Goal: Task Accomplishment & Management: Manage account settings

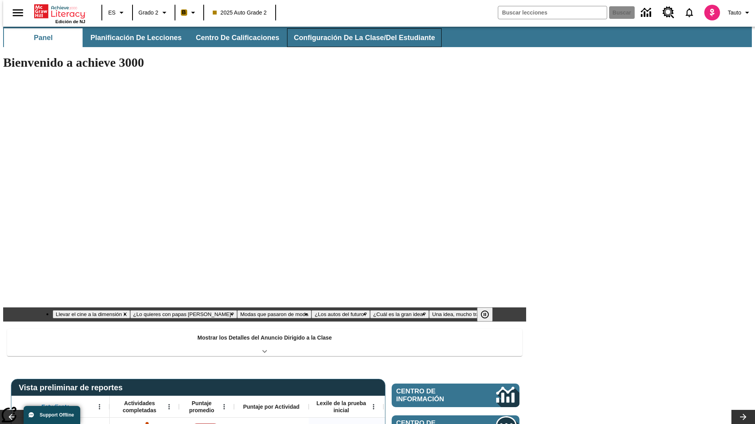
click at [356, 38] on button "Configuración de la clase/del estudiante" at bounding box center [364, 37] width 154 height 19
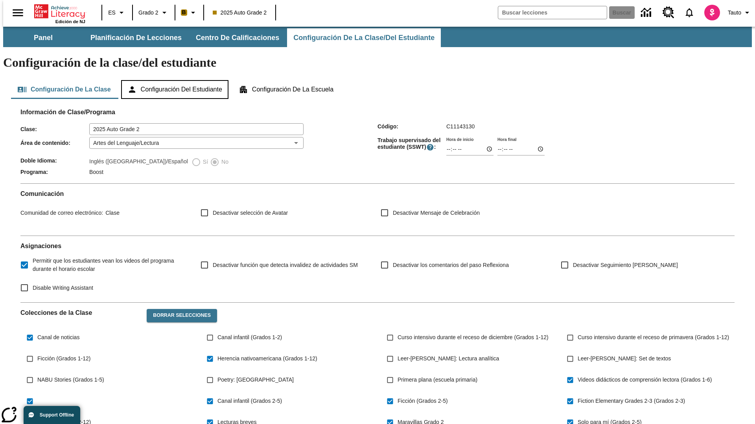
click at [175, 80] on button "Configuración del estudiante" at bounding box center [174, 89] width 107 height 19
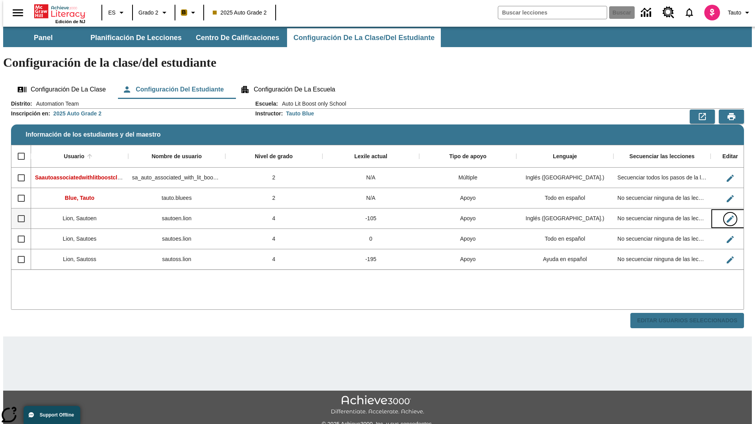
click at [726, 216] on icon "Editar Usuario" at bounding box center [729, 219] width 7 height 7
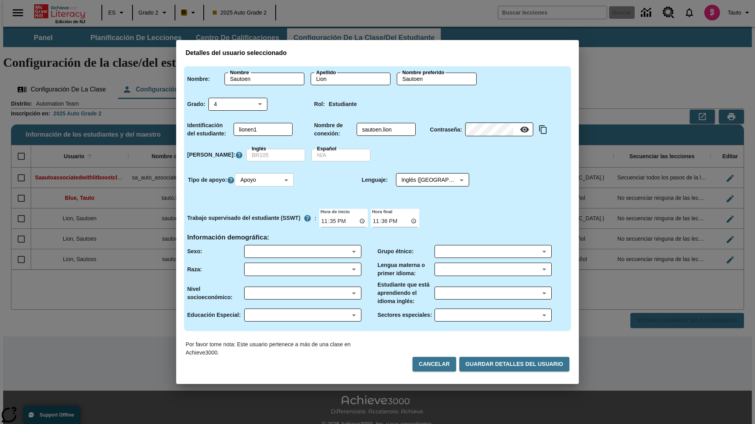
click at [265, 180] on body "Saltar al contenido principal Edición de NJ ES Grado 2 B 2025 Auto Grade 2 Busc…" at bounding box center [377, 234] width 748 height 415
click at [265, 209] on li "Apoyo" at bounding box center [265, 209] width 59 height 13
click at [425, 180] on body "Saltar al contenido principal Edición de NJ ES Grado 2 B 2025 Auto Grade 2 Busc…" at bounding box center [377, 234] width 748 height 415
click at [265, 180] on body "Saltar al contenido principal Edición de NJ ES Grado 2 B 2025 Auto Grade 2 Busc…" at bounding box center [377, 234] width 748 height 415
click at [265, 222] on li "Enriquecimiento" at bounding box center [265, 222] width 59 height 13
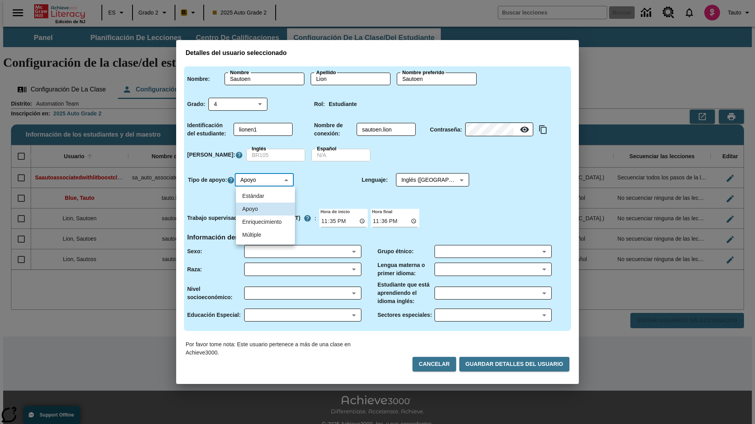
type input "3"
